Goal: Task Accomplishment & Management: Use online tool/utility

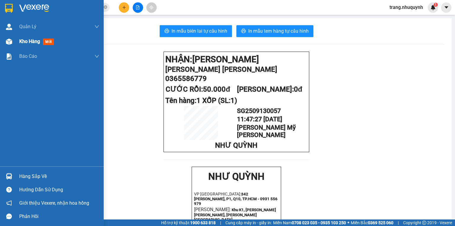
click at [27, 46] on div "Kho hàng mới" at bounding box center [59, 41] width 80 height 15
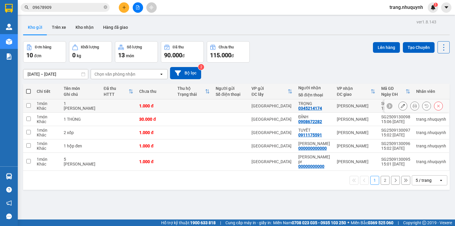
click at [412, 108] on icon at bounding box center [414, 106] width 4 height 4
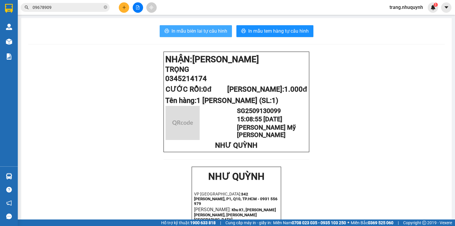
click at [201, 37] on button "In mẫu biên lai tự cấu hình" at bounding box center [196, 31] width 72 height 12
click at [203, 31] on span "In mẫu biên lai tự cấu hình" at bounding box center [199, 30] width 56 height 7
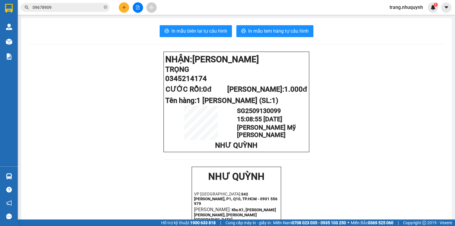
click at [391, 8] on span "trang.nhuquynh" at bounding box center [406, 7] width 43 height 7
click at [399, 19] on span "Đăng xuất" at bounding box center [408, 18] width 31 height 7
